Goal: Share content: Share content

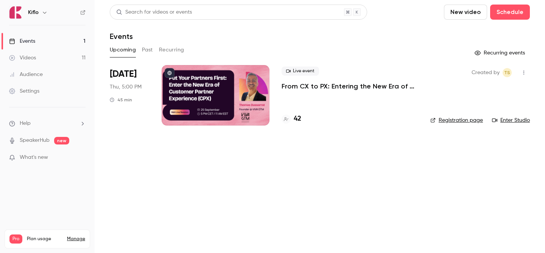
click at [64, 36] on link "Events 1" at bounding box center [47, 41] width 95 height 17
click at [82, 16] on div "Kiflo" at bounding box center [47, 12] width 77 height 13
click at [82, 14] on icon at bounding box center [83, 12] width 5 height 5
click at [71, 65] on link "Videos 11" at bounding box center [47, 58] width 95 height 17
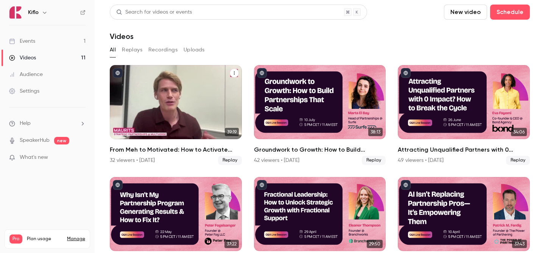
click at [212, 90] on div "From Meh to Motivated: How to Activate GTM Teams with FOMO & Competitive Drive" at bounding box center [176, 102] width 132 height 74
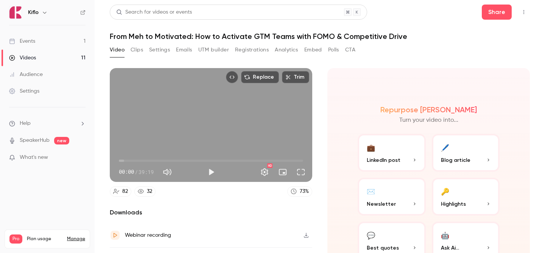
click at [211, 50] on button "UTM builder" at bounding box center [213, 50] width 31 height 12
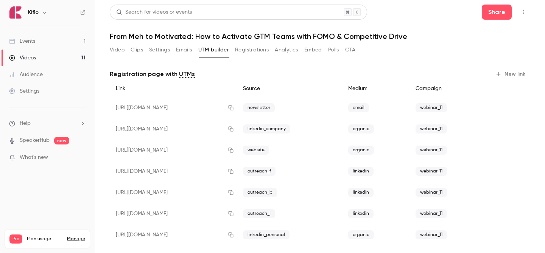
click at [261, 44] on div "Search for videos or events Share From Meh to Motivated: How to Activate GTM Te…" at bounding box center [320, 127] width 420 height 244
click at [230, 47] on div "Video Clips Settings Emails UTM builder Registrations Analytics Embed Polls CTA" at bounding box center [233, 50] width 246 height 12
click at [247, 49] on button "Registrations" at bounding box center [252, 50] width 34 height 12
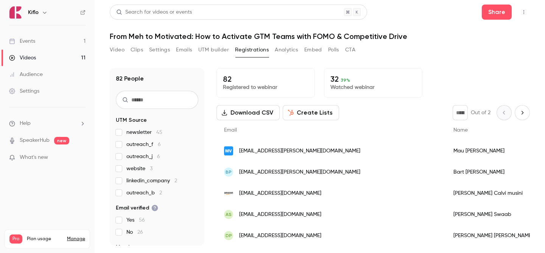
click at [57, 58] on link "Videos 11" at bounding box center [47, 58] width 95 height 17
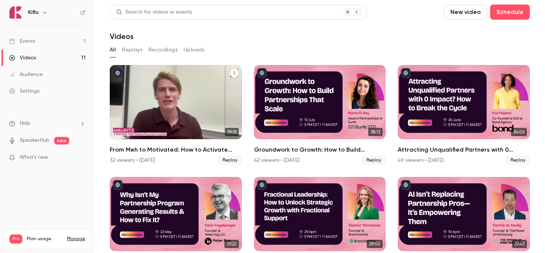
click at [211, 130] on div "From Meh to Motivated: How to Activate GTM Teams with FOMO & Competitive Drive" at bounding box center [176, 102] width 132 height 74
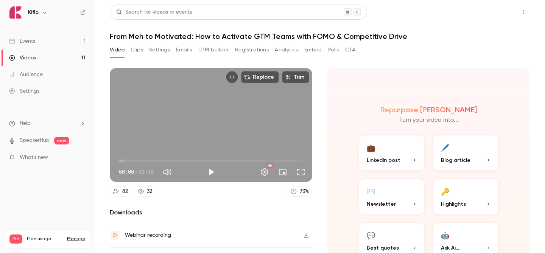
click at [489, 17] on button "Share" at bounding box center [497, 12] width 30 height 15
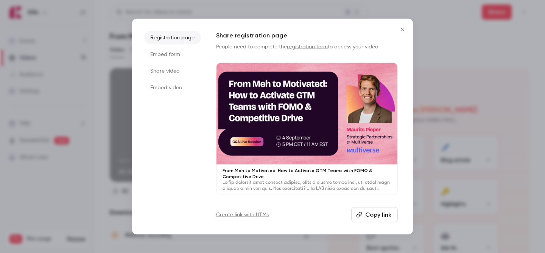
click at [378, 215] on button "Copy link" at bounding box center [374, 215] width 47 height 15
